Goal: Task Accomplishment & Management: Use online tool/utility

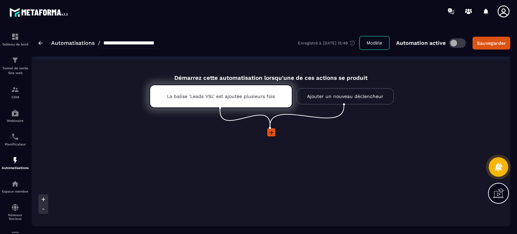
click at [270, 133] on icon at bounding box center [271, 132] width 7 height 7
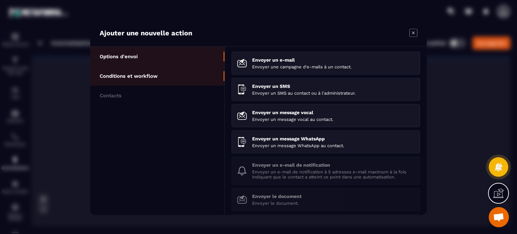
click at [162, 80] on li "Conditions et workflow" at bounding box center [157, 76] width 134 height 20
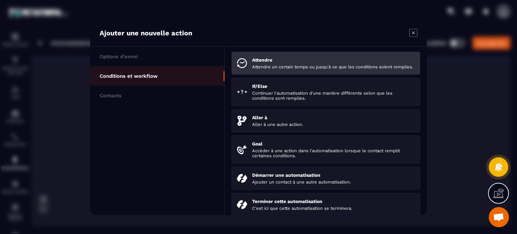
click at [274, 63] on div "Attendre Attendre un certain temps ou jusqu'à ce que les conditions soient remp…" at bounding box center [333, 63] width 163 height 12
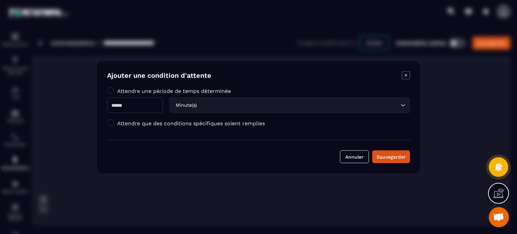
click at [159, 105] on input "Modal window" at bounding box center [135, 104] width 56 height 15
type input "***"
click at [230, 105] on input "Search for option" at bounding box center [298, 104] width 201 height 7
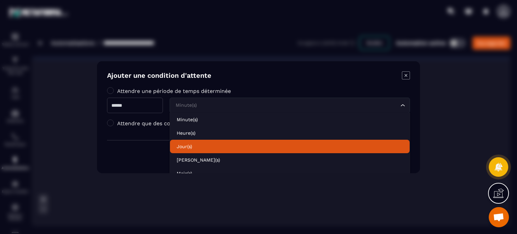
click at [201, 146] on p "Jour(s)" at bounding box center [290, 146] width 226 height 7
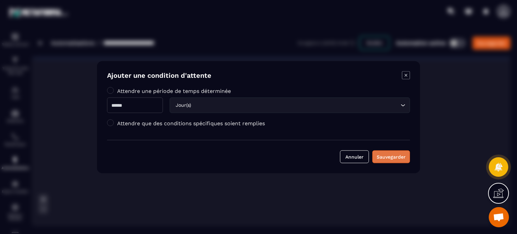
click at [381, 158] on div "Sauvegarder" at bounding box center [391, 156] width 29 height 7
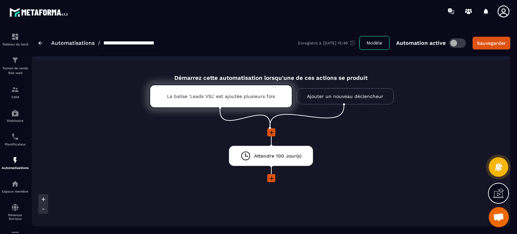
click at [271, 179] on icon at bounding box center [271, 178] width 7 height 7
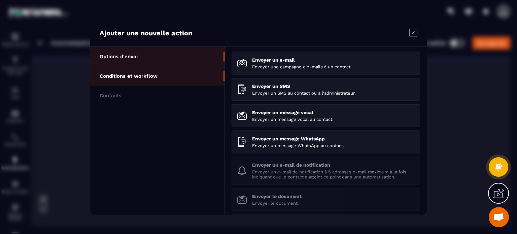
click at [164, 76] on li "Conditions et workflow" at bounding box center [157, 76] width 134 height 20
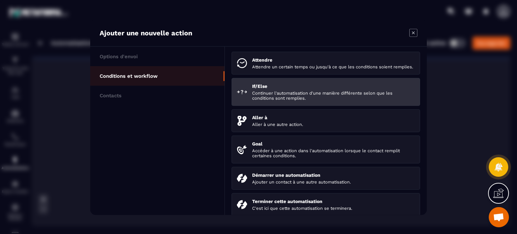
click at [283, 95] on div "If/Else Continuer l'automatisation d'une manière différente selon que les condi…" at bounding box center [333, 91] width 163 height 17
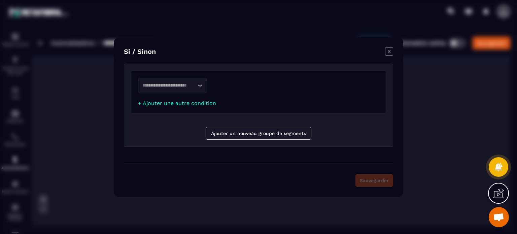
click at [194, 80] on div "Loading..." at bounding box center [172, 85] width 69 height 15
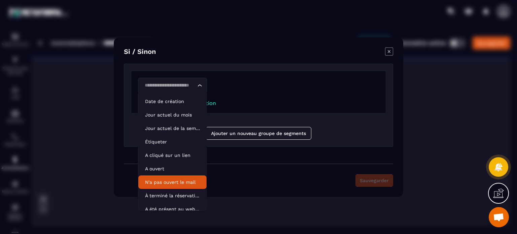
click at [165, 183] on p "N'a pas ouvert le mail" at bounding box center [172, 182] width 55 height 7
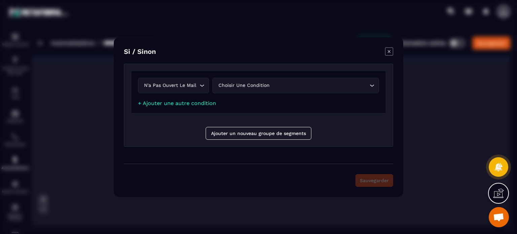
click at [258, 86] on div "Choisir une condition" at bounding box center [292, 85] width 153 height 7
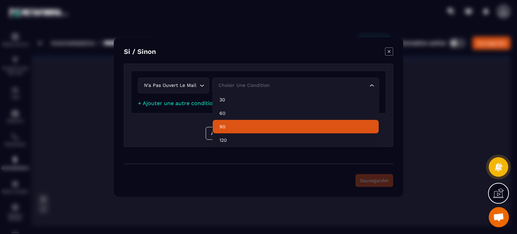
click at [233, 121] on li "90" at bounding box center [296, 126] width 166 height 13
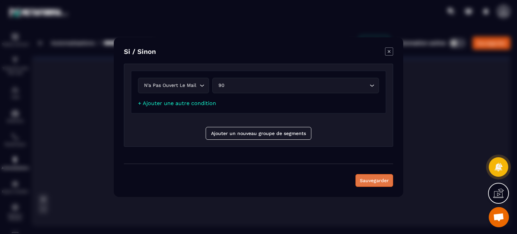
click at [377, 183] on button "Sauvegarder" at bounding box center [375, 180] width 38 height 13
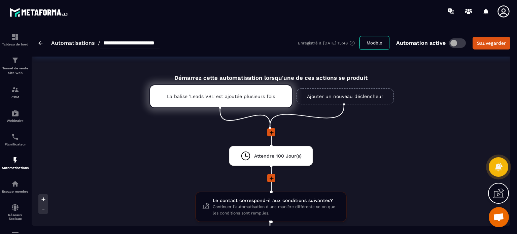
click at [383, 171] on div "Attendre 100 Jour(s) drag-arrow Le contact correspond-il aux conditions suivant…" at bounding box center [271, 209] width 277 height 162
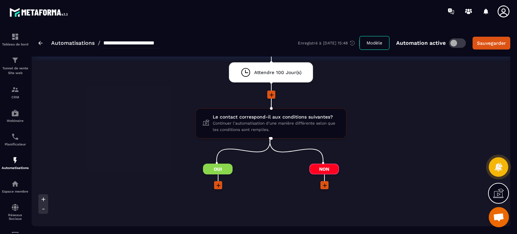
scroll to position [135, 0]
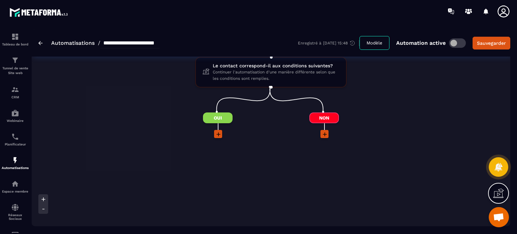
click at [218, 133] on icon at bounding box center [219, 134] width 4 height 4
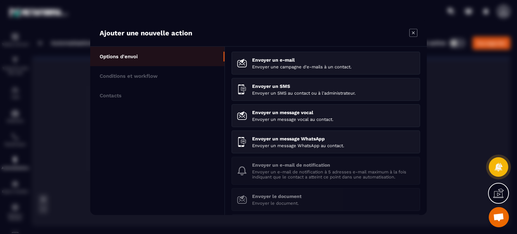
click at [415, 33] on icon "Modal window" at bounding box center [414, 33] width 8 height 8
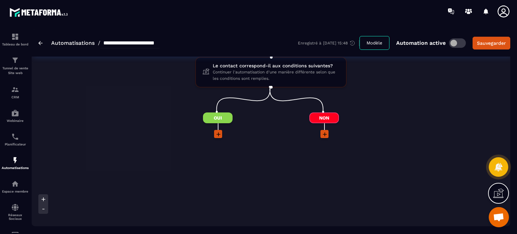
click at [399, 117] on div "Attendre 100 Jour(s) drag-arrow Le contact correspond-il aux conditions suivant…" at bounding box center [271, 75] width 277 height 162
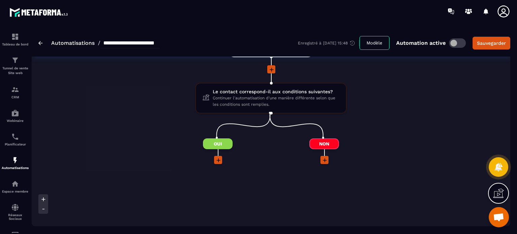
scroll to position [108, 0]
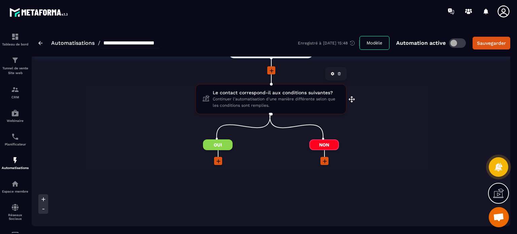
click at [284, 97] on span "Continuer l'automatisation d'une manière différente selon que les conditions so…" at bounding box center [276, 102] width 127 height 13
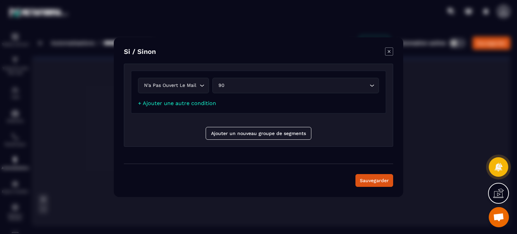
click at [297, 79] on div "90 Loading..." at bounding box center [296, 85] width 167 height 15
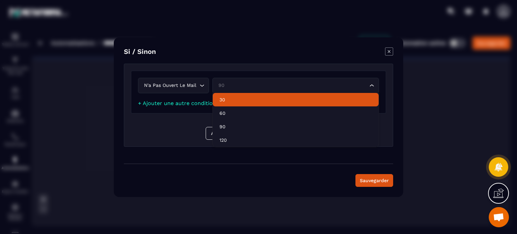
click at [391, 52] on icon "Modal window" at bounding box center [389, 51] width 8 height 8
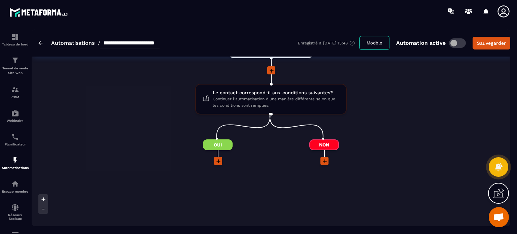
click at [218, 164] on span at bounding box center [218, 161] width 8 height 8
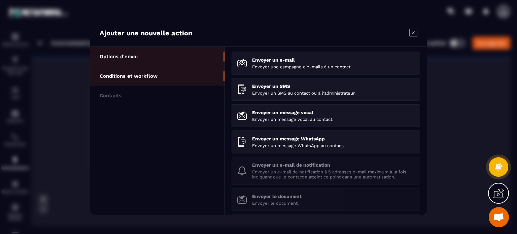
click at [144, 77] on p "Conditions et workflow" at bounding box center [129, 76] width 58 height 6
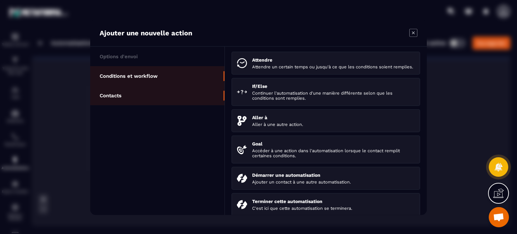
click at [152, 91] on li "Contacts" at bounding box center [157, 96] width 134 height 20
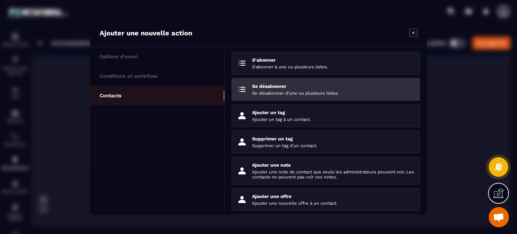
click at [268, 89] on div "Se désabonner Se désabonner d'une ou plusieurs listes." at bounding box center [333, 89] width 163 height 12
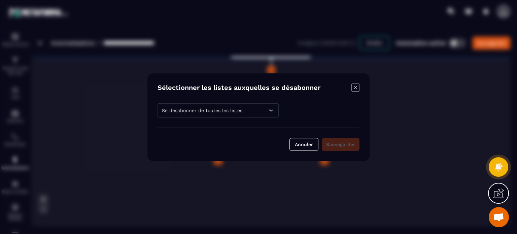
click at [187, 110] on h6 "Se désabonner de toutes les listes" at bounding box center [202, 110] width 80 height 5
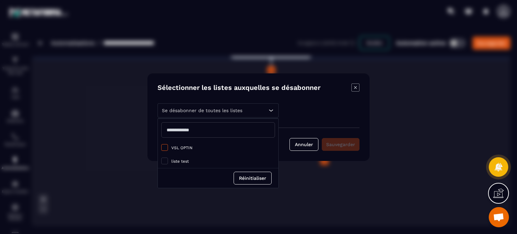
click at [186, 148] on span "VSL OPTIN" at bounding box center [181, 147] width 21 height 5
click at [167, 148] on span "Modal window" at bounding box center [164, 147] width 7 height 7
click at [356, 89] on icon "Modal window" at bounding box center [356, 88] width 8 height 8
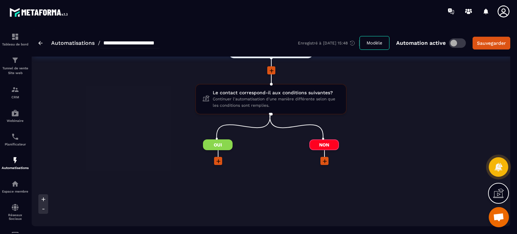
click at [458, 41] on span at bounding box center [457, 42] width 17 height 9
click at [39, 42] on img at bounding box center [40, 43] width 4 height 4
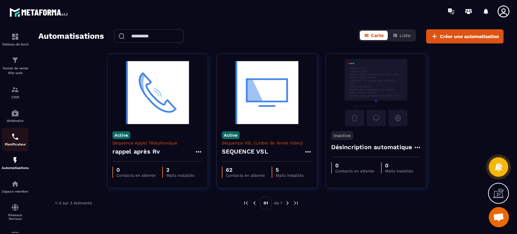
click at [17, 142] on div "Planificateur" at bounding box center [15, 139] width 27 height 13
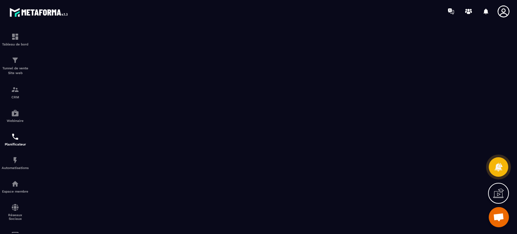
click at [502, 12] on icon at bounding box center [503, 11] width 13 height 13
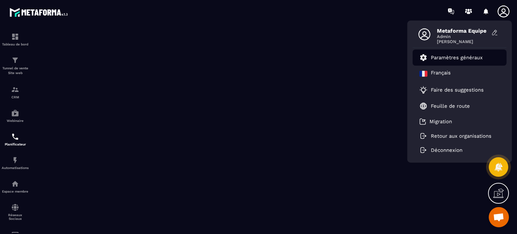
click at [457, 56] on p "Paramètres généraux" at bounding box center [457, 58] width 52 height 6
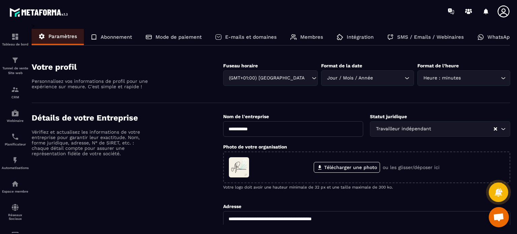
click at [418, 41] on div "SMS / Emails / Webinaires" at bounding box center [426, 37] width 90 height 16
